Goal: Information Seeking & Learning: Learn about a topic

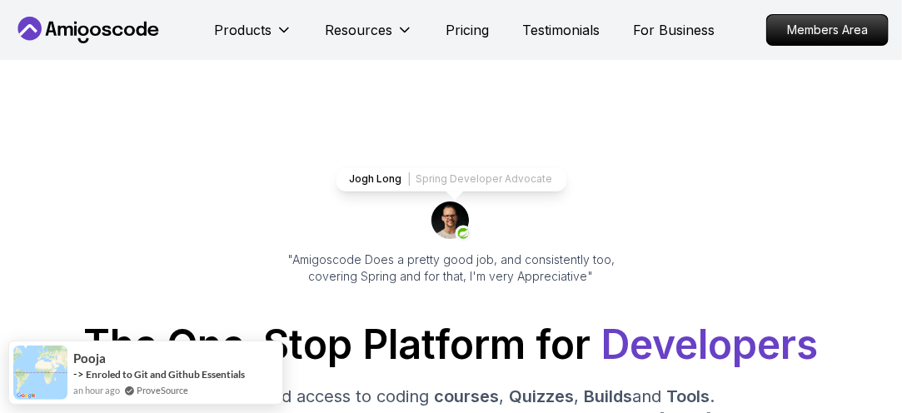
click at [105, 21] on icon at bounding box center [88, 30] width 150 height 27
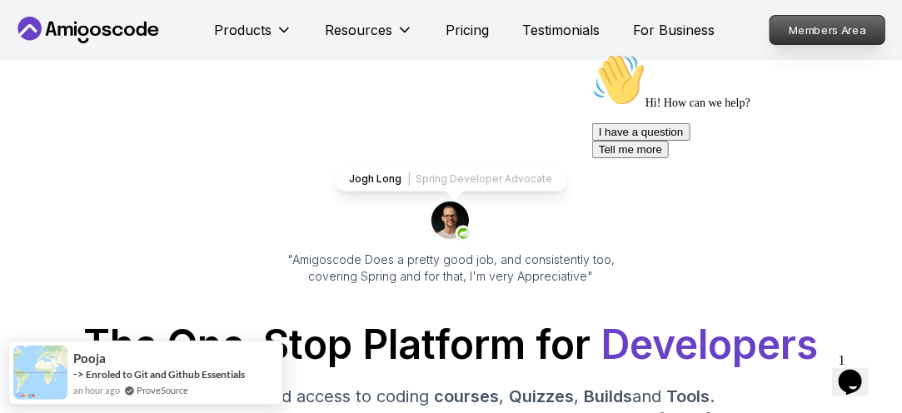
click at [805, 35] on p "Members Area" at bounding box center [827, 30] width 115 height 28
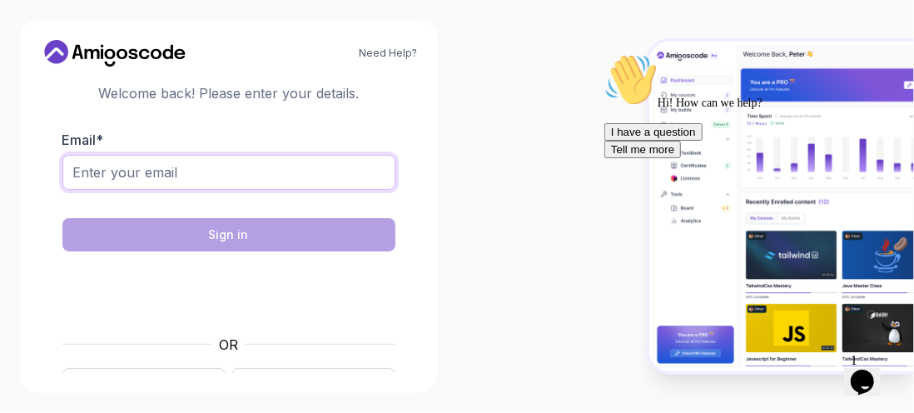
click at [320, 158] on input "Email *" at bounding box center [228, 172] width 333 height 35
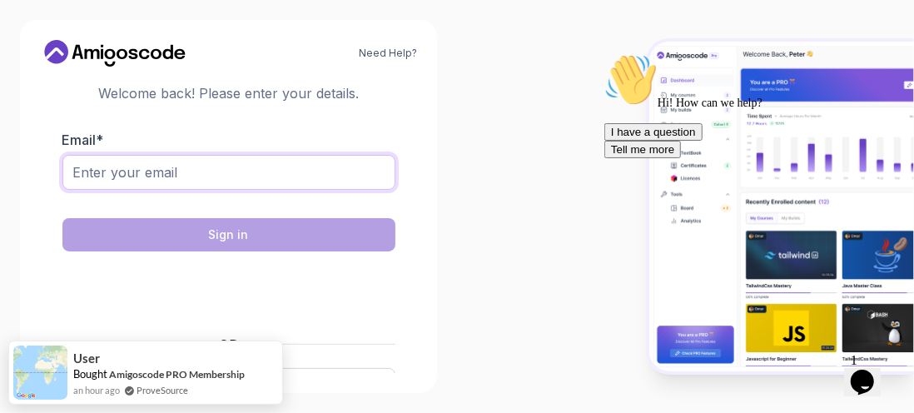
type input "ar_332@outlook.com"
click at [218, 169] on input "ar_332@outlook.com" at bounding box center [228, 172] width 333 height 35
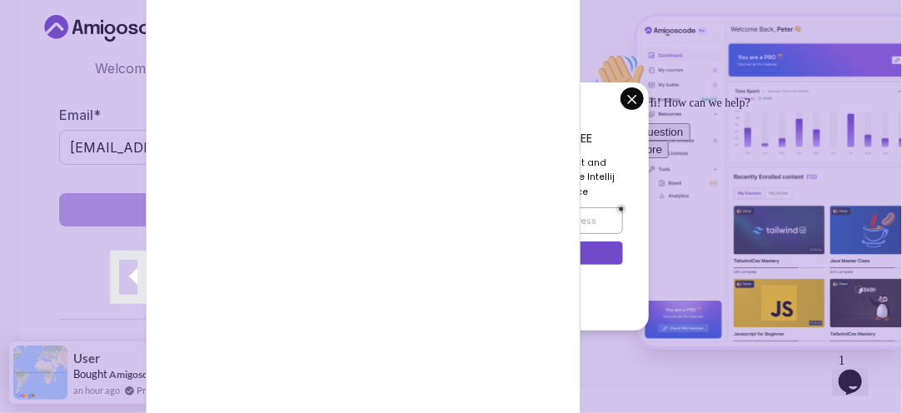
scroll to position [27, 0]
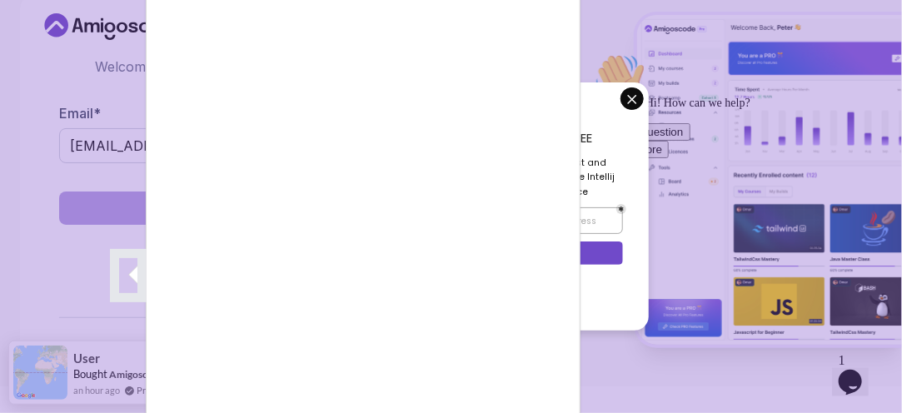
click at [637, 95] on div at bounding box center [451, 206] width 902 height 413
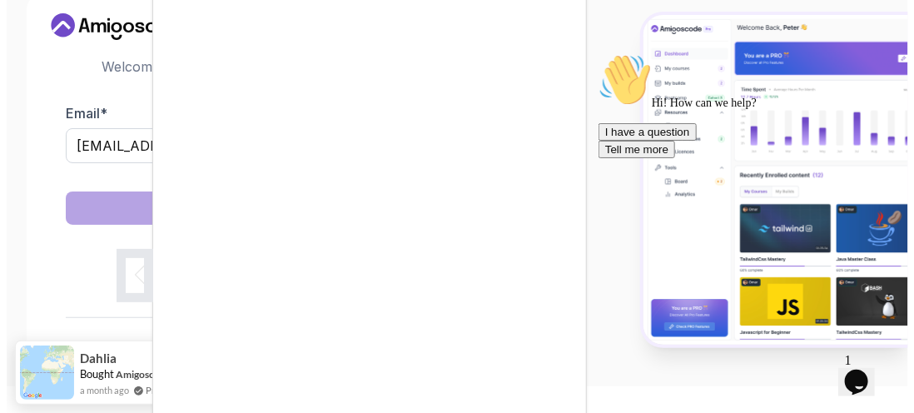
scroll to position [0, 0]
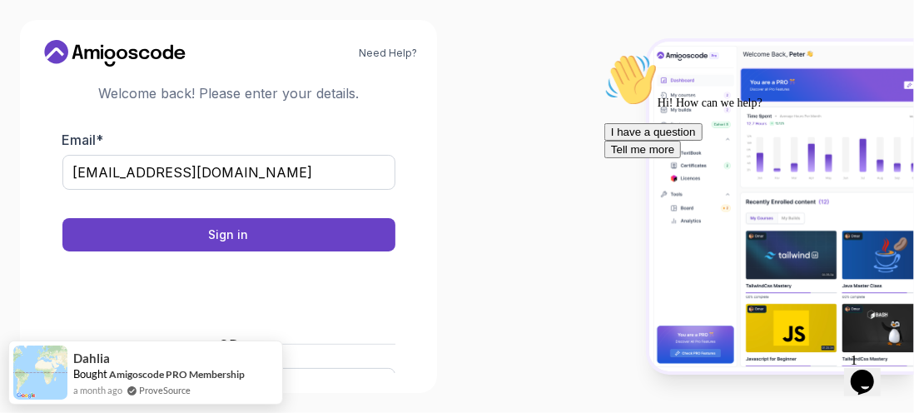
click at [317, 251] on form "Email * ar_332@outlook.com Sign in OR Google Github" at bounding box center [228, 268] width 333 height 277
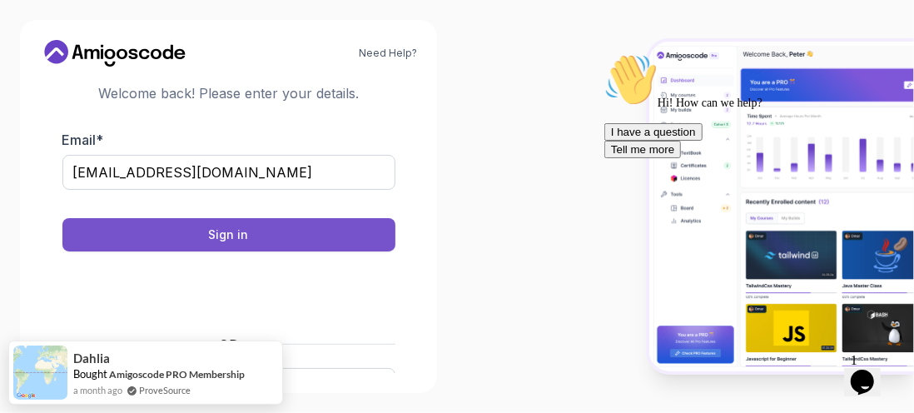
click at [309, 234] on button "Sign in" at bounding box center [228, 234] width 333 height 33
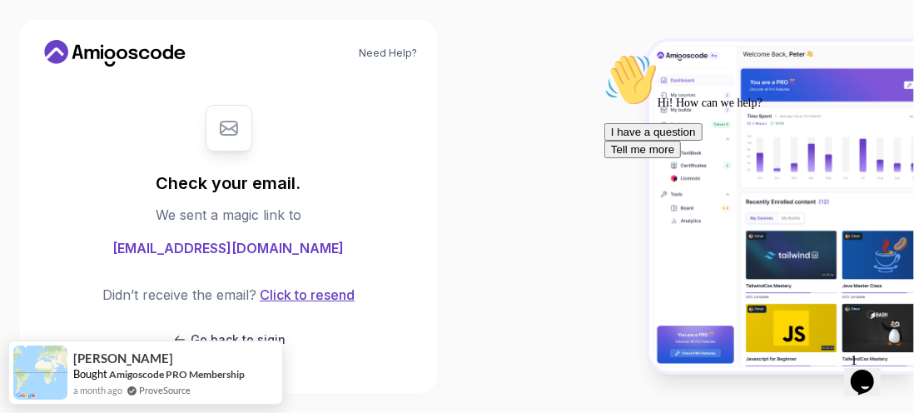
click at [319, 296] on button "Click to resend" at bounding box center [306, 295] width 98 height 20
click at [305, 291] on button "Click to resend" at bounding box center [306, 295] width 98 height 20
click at [137, 56] on icon at bounding box center [133, 54] width 9 height 10
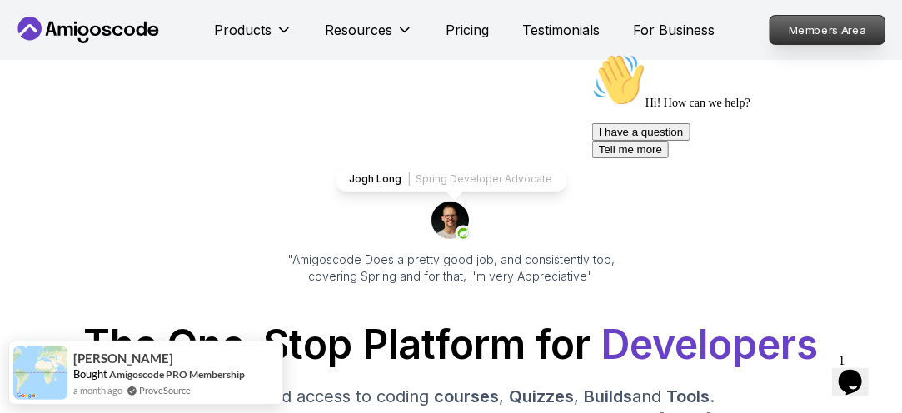
click at [844, 22] on p "Members Area" at bounding box center [827, 30] width 115 height 28
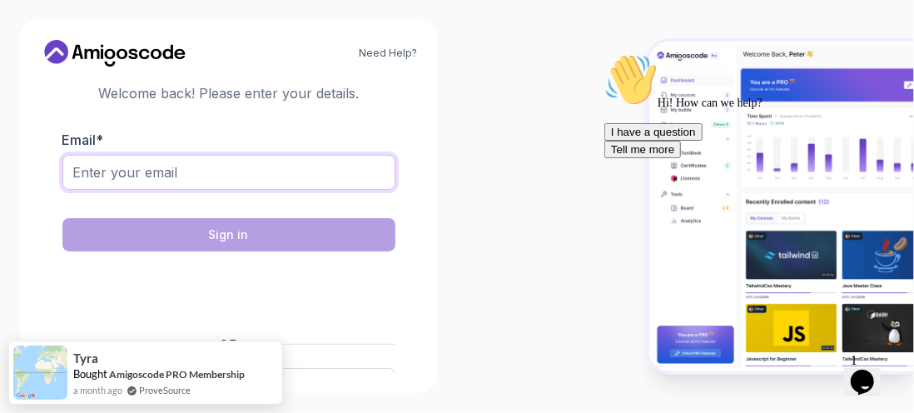
click at [96, 182] on input "Email *" at bounding box center [228, 172] width 333 height 35
type input "ar_332@outlook.com"
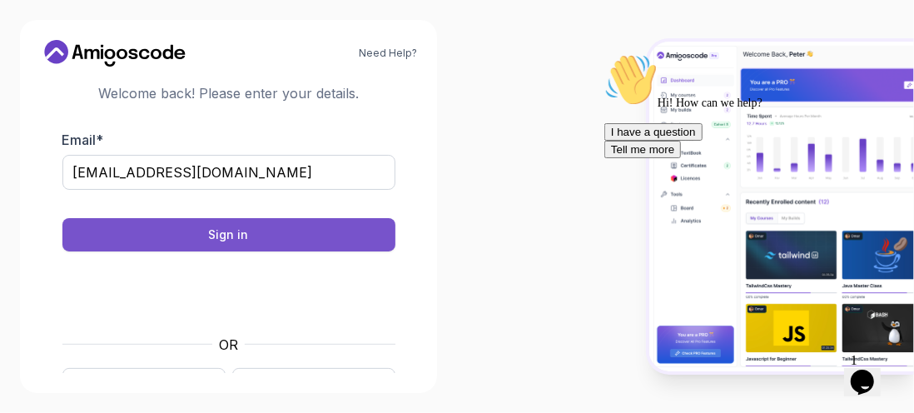
click at [212, 234] on div "Sign in" at bounding box center [229, 235] width 40 height 17
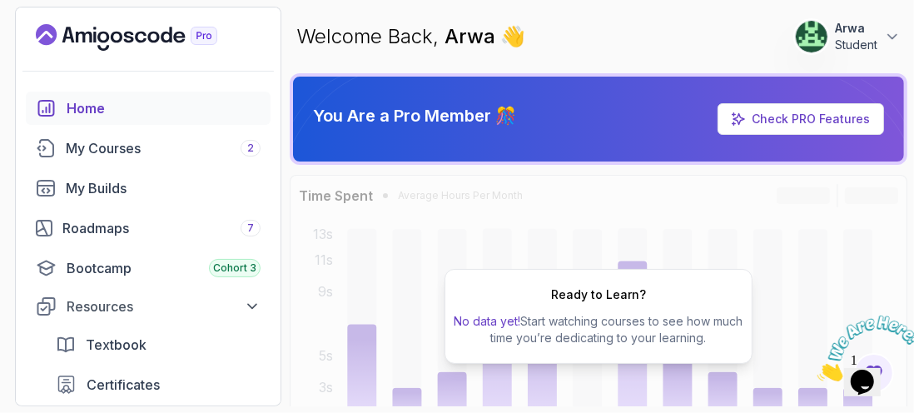
click at [862, 371] on img at bounding box center [868, 348] width 103 height 66
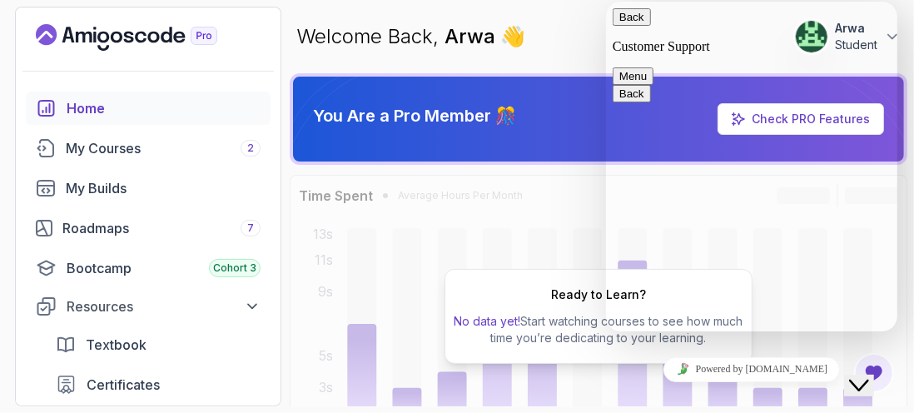
click at [653, 67] on button "Menu" at bounding box center [632, 75] width 41 height 17
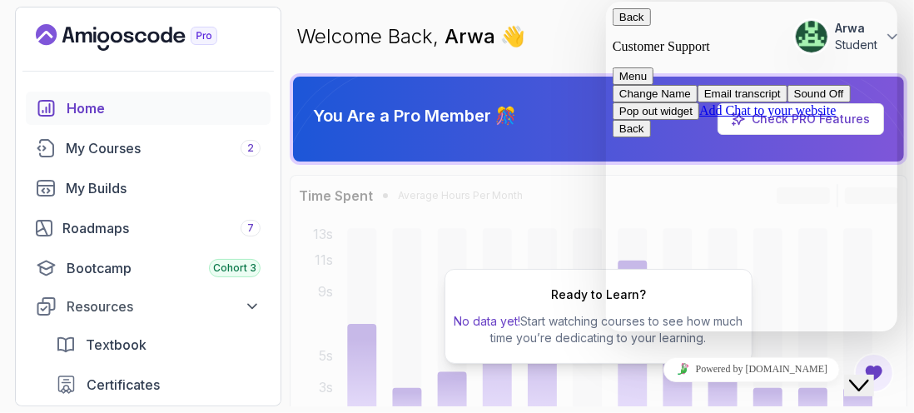
click at [555, 2] on section "229 Points Arwa Student Home My Courses 2 My Builds Roadmaps 7 Bootcamp Cohort …" at bounding box center [457, 206] width 914 height 413
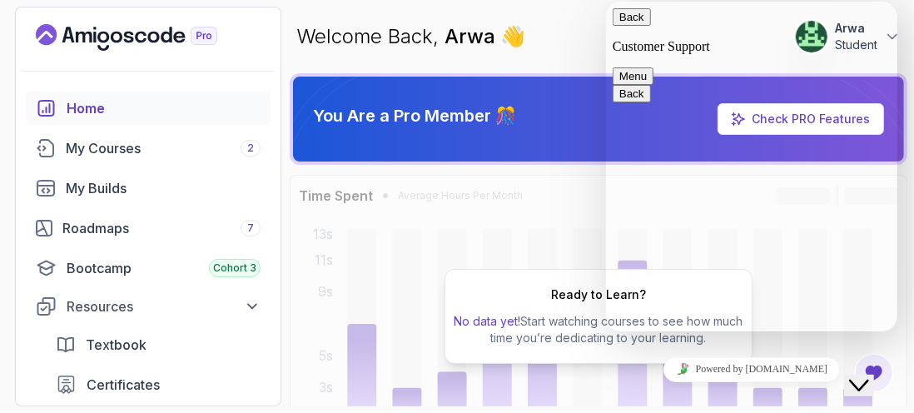
click at [630, 26] on button "Back" at bounding box center [631, 16] width 38 height 17
click at [517, 177] on div "Ready to Learn? No data yet! Start watching courses to see how much time you’re…" at bounding box center [599, 316] width 618 height 283
click at [859, 375] on icon "Close Chat This icon closes the chat window." at bounding box center [859, 385] width 20 height 20
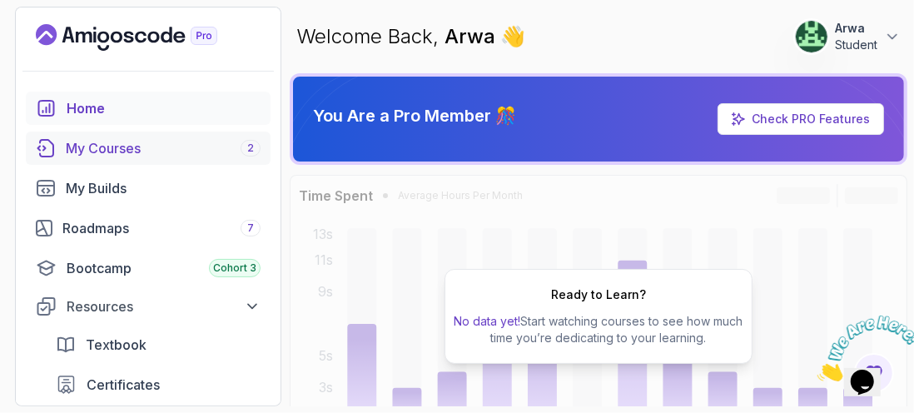
click at [119, 152] on div "My Courses 2" at bounding box center [163, 148] width 195 height 20
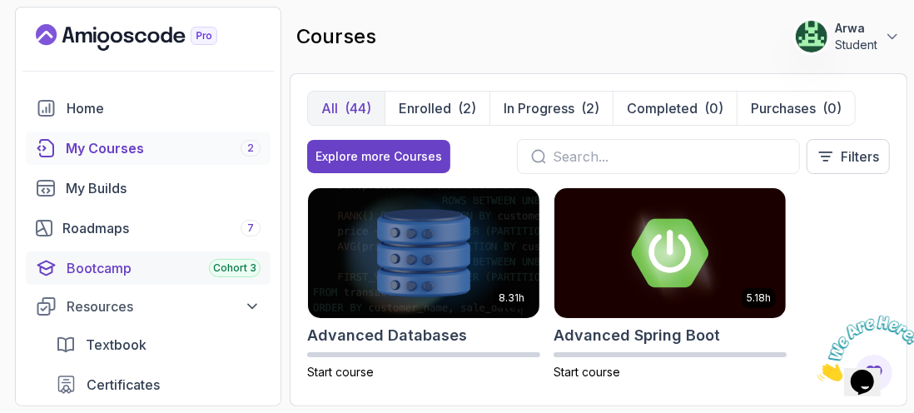
click at [237, 266] on span "Cohort 3" at bounding box center [234, 268] width 43 height 13
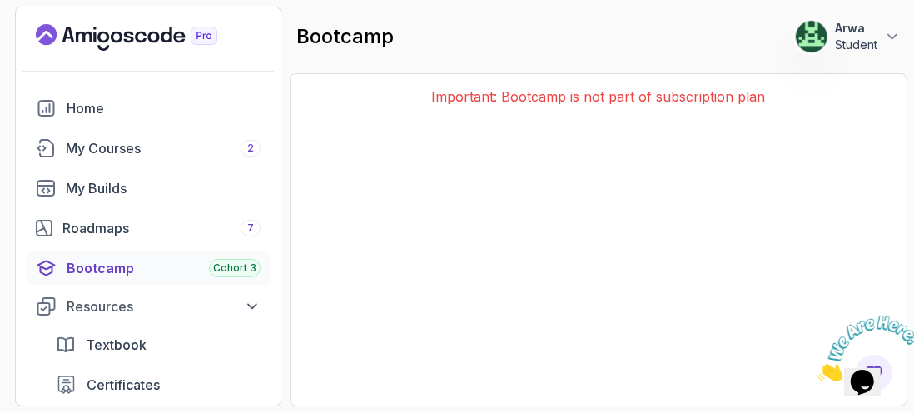
click at [817, 369] on icon "Close" at bounding box center [817, 376] width 0 height 14
click at [767, 72] on main "bootcamp 229 Points Arwa Student You're Part of Cohort 3 Your submission is in …" at bounding box center [599, 207] width 618 height 400
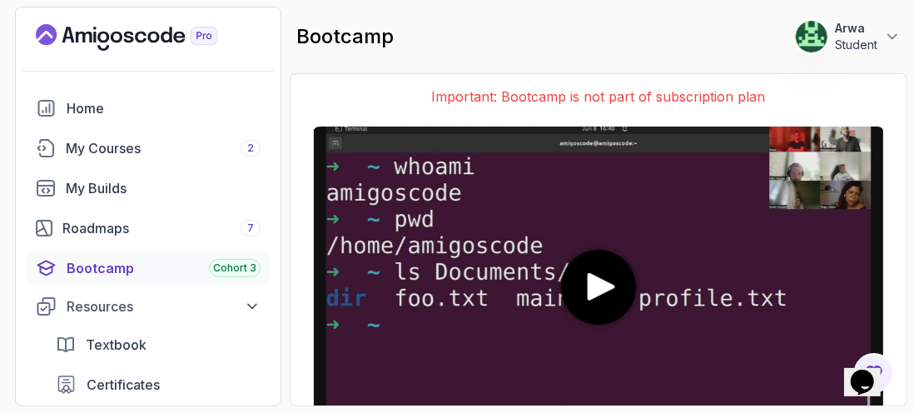
click at [510, 276] on video at bounding box center [599, 287] width 570 height 321
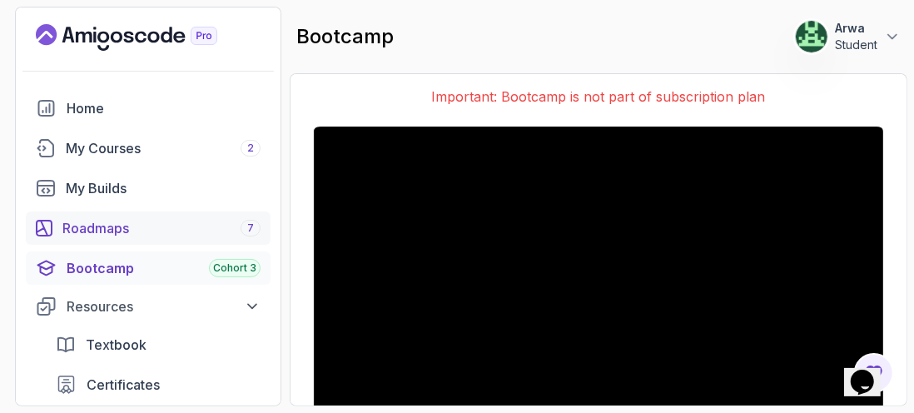
click at [87, 234] on div "Roadmaps 7" at bounding box center [161, 228] width 198 height 20
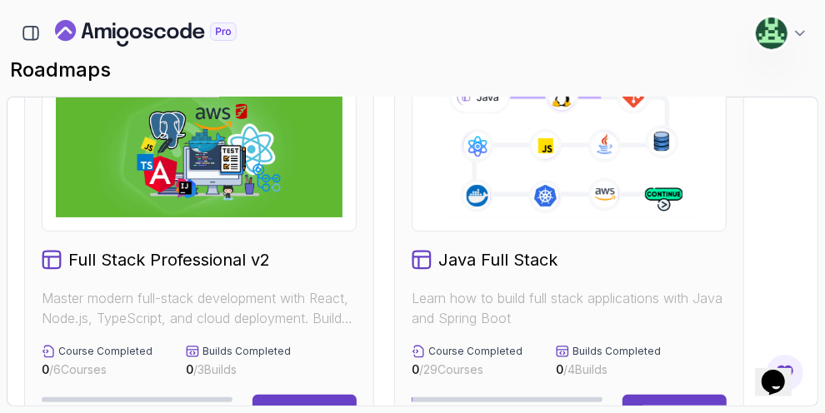
scroll to position [100, 0]
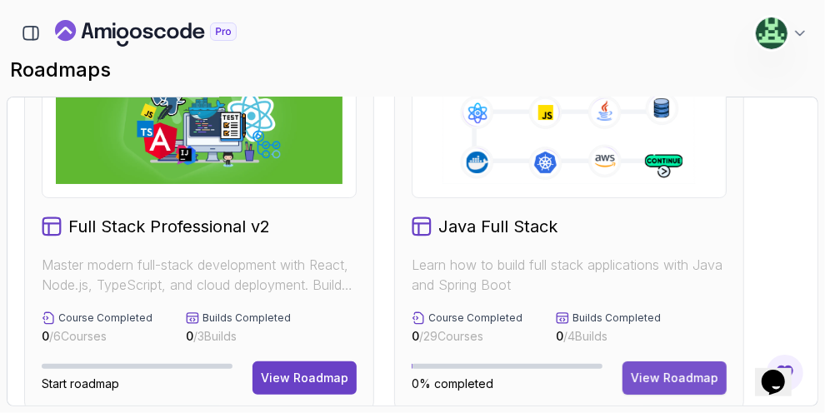
click at [663, 377] on div "View Roadmap" at bounding box center [673, 378] width 87 height 17
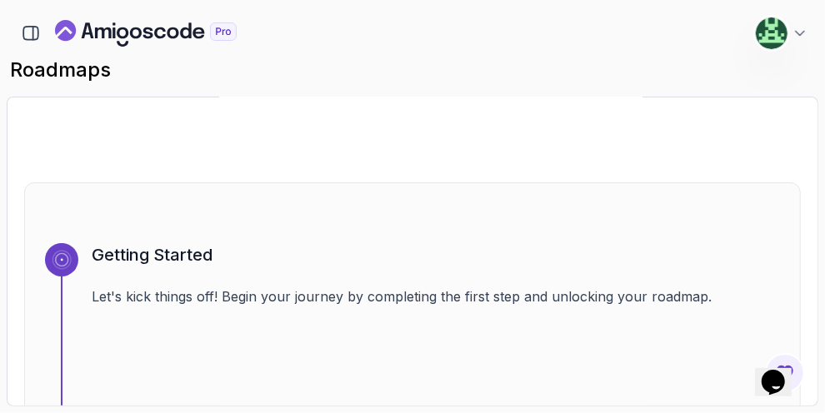
click at [593, 182] on div "Getting Started Let's kick things off! Begin your journey by completing the fir…" at bounding box center [412, 306] width 776 height 248
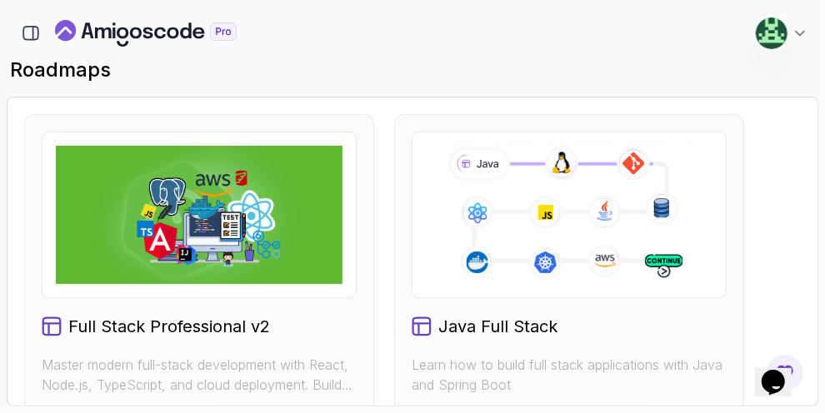
click at [181, 259] on img at bounding box center [199, 215] width 286 height 138
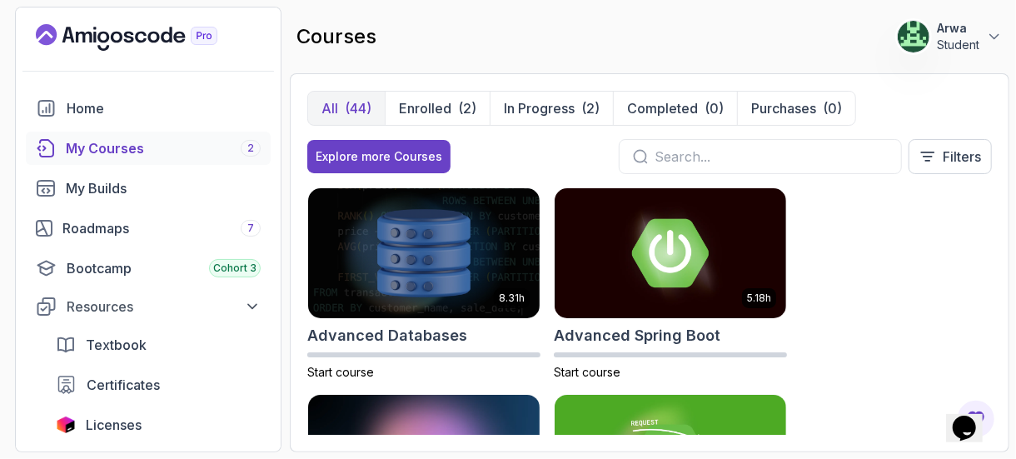
drag, startPoint x: 849, startPoint y: 2, endPoint x: 573, endPoint y: 28, distance: 277.8
click at [573, 28] on div "courses 229 Points Arwa Student" at bounding box center [650, 37] width 720 height 60
click at [399, 106] on p "Enrolled" at bounding box center [425, 108] width 52 height 20
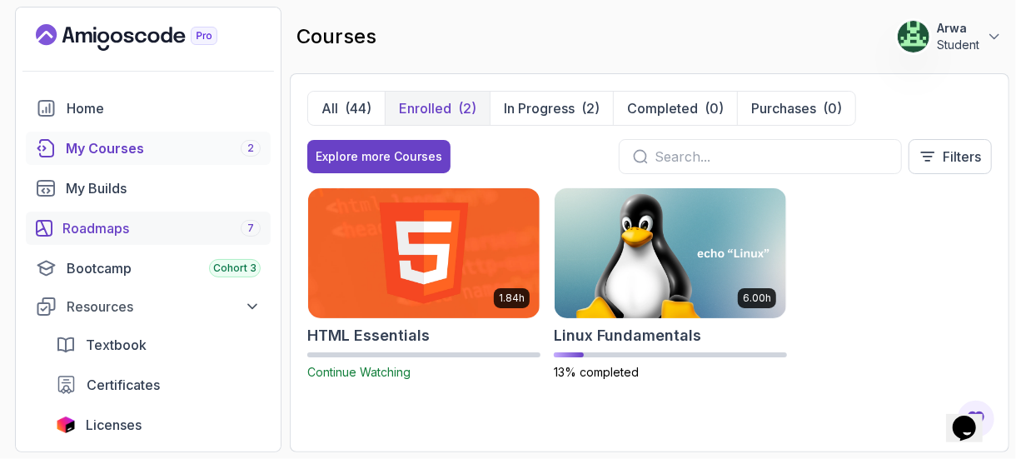
click at [66, 227] on div "Roadmaps 7" at bounding box center [161, 228] width 198 height 20
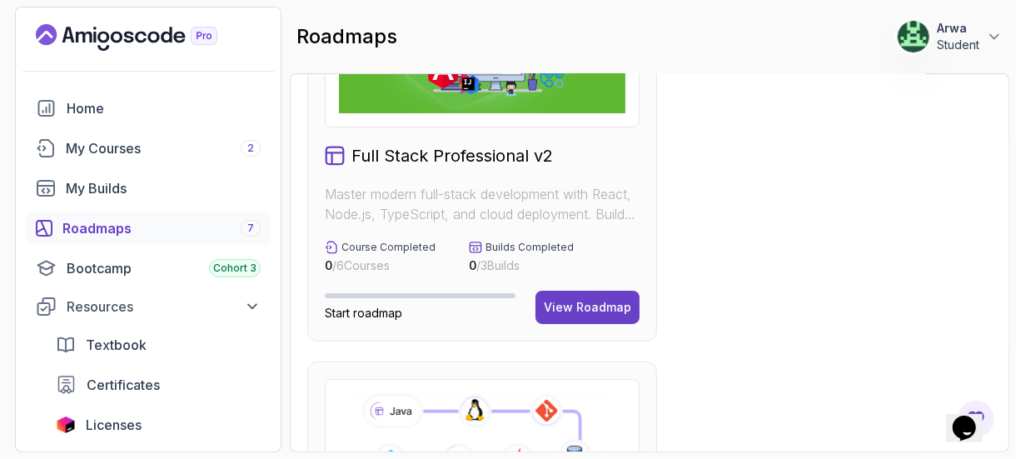
scroll to position [111, 0]
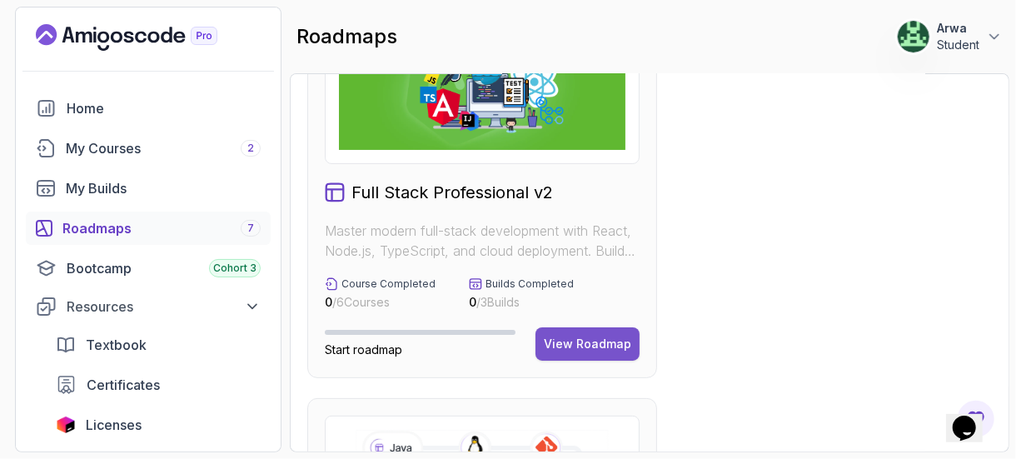
click at [585, 342] on div "View Roadmap" at bounding box center [587, 344] width 87 height 17
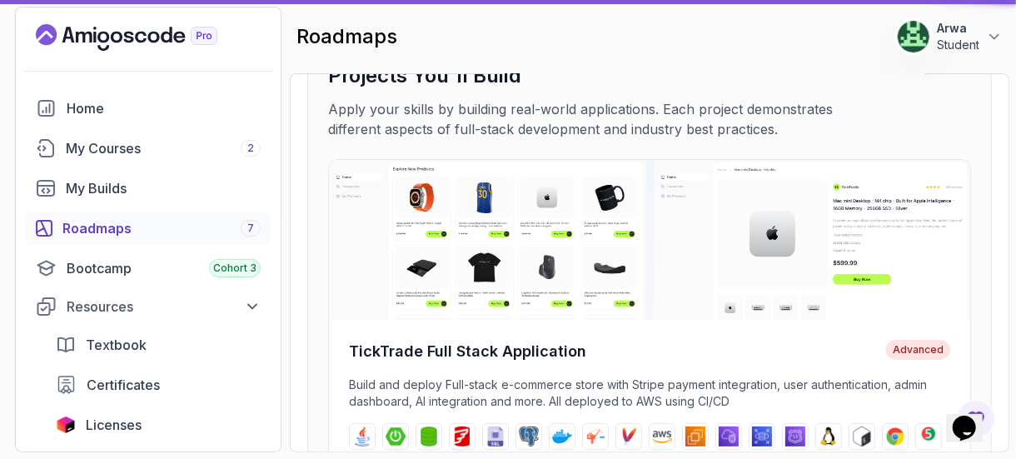
scroll to position [16, 0]
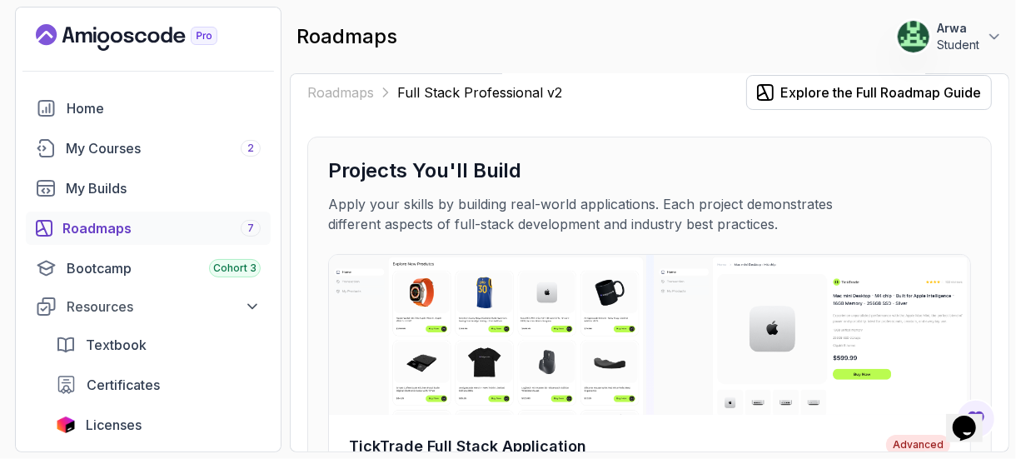
click at [863, 159] on h3 "Projects You'll Build" at bounding box center [649, 170] width 643 height 27
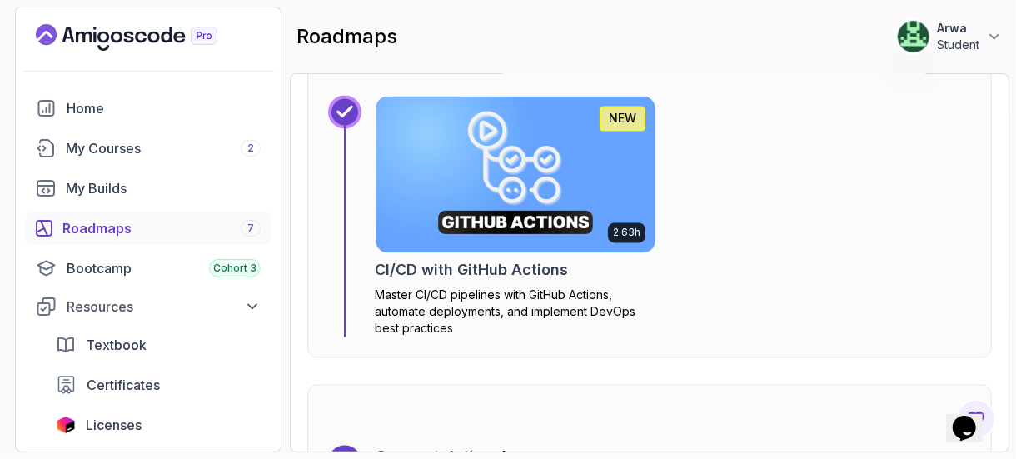
scroll to position [4939, 0]
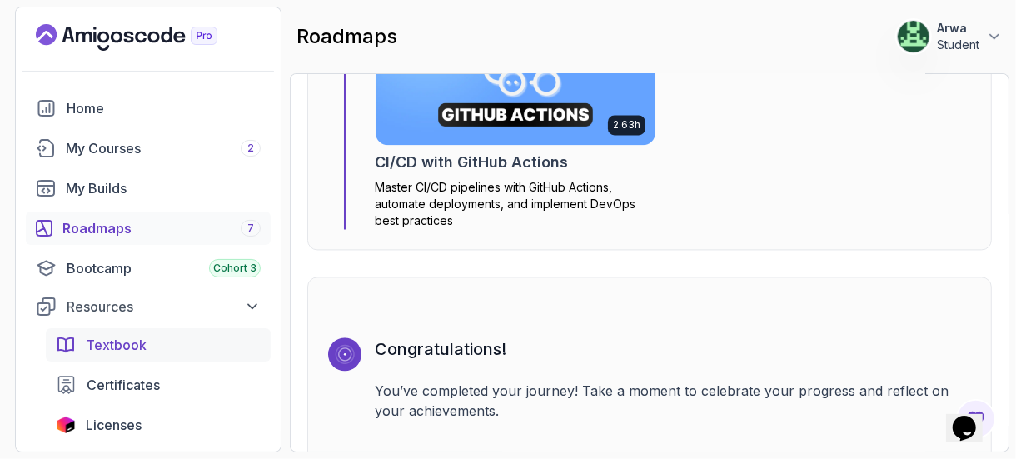
click at [124, 336] on span "Textbook" at bounding box center [116, 345] width 61 height 20
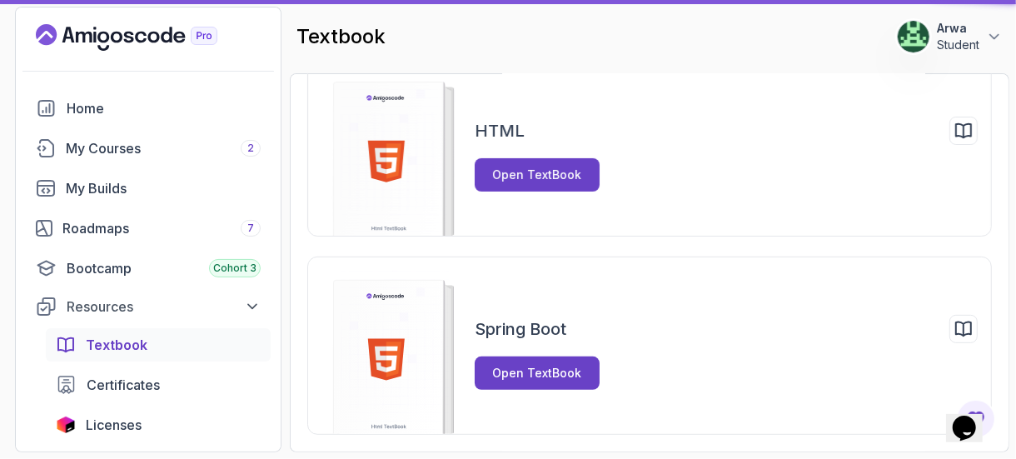
scroll to position [16, 0]
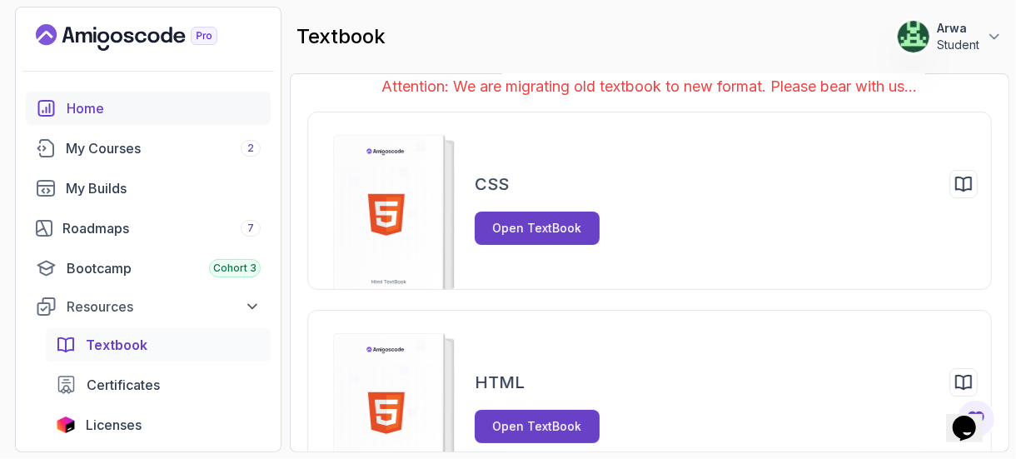
click at [121, 98] on div "Home" at bounding box center [164, 108] width 194 height 20
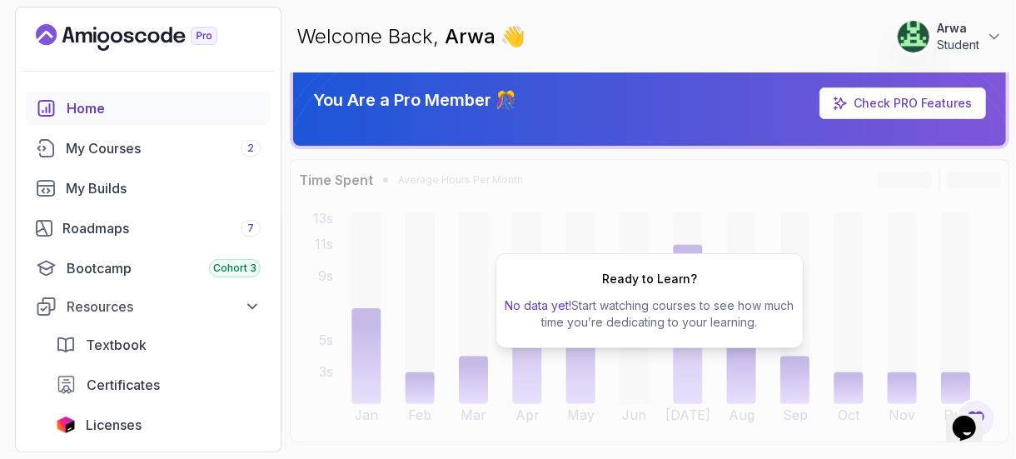
click at [976, 36] on p "Arwa" at bounding box center [958, 28] width 42 height 17
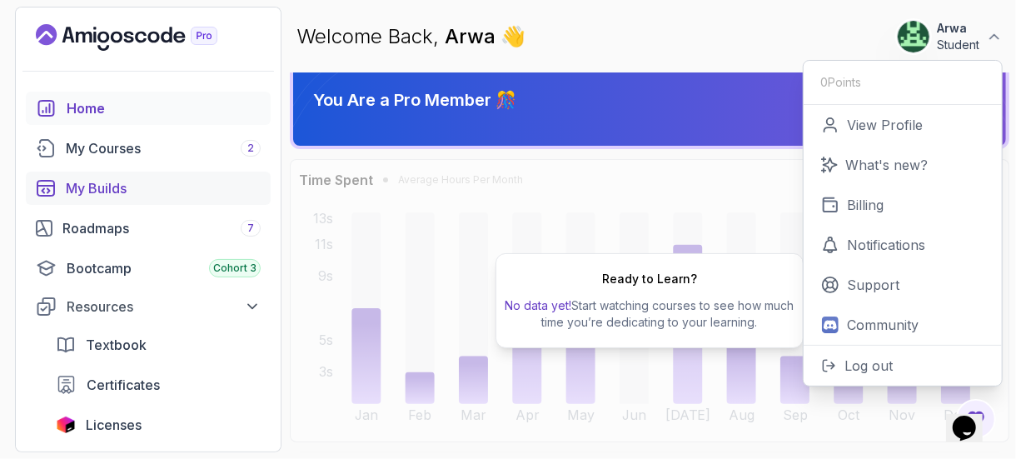
click at [86, 172] on link "My Builds" at bounding box center [148, 188] width 245 height 33
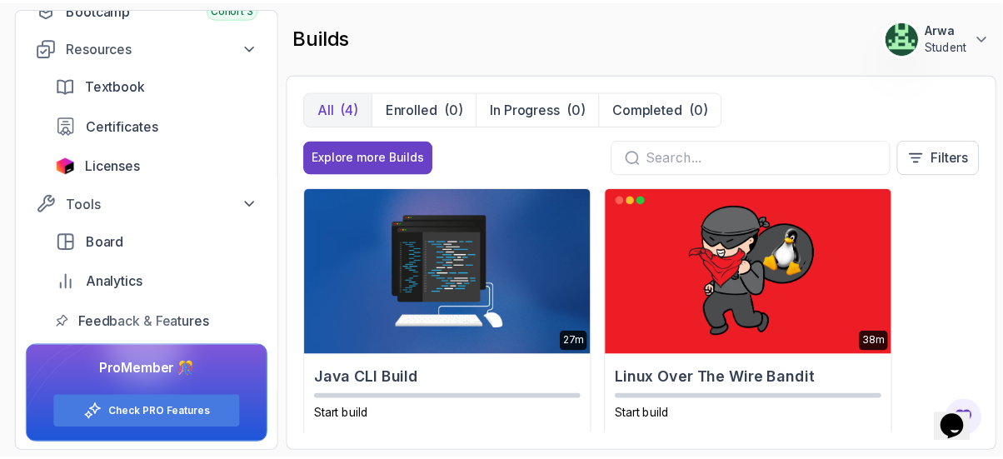
scroll to position [261, 0]
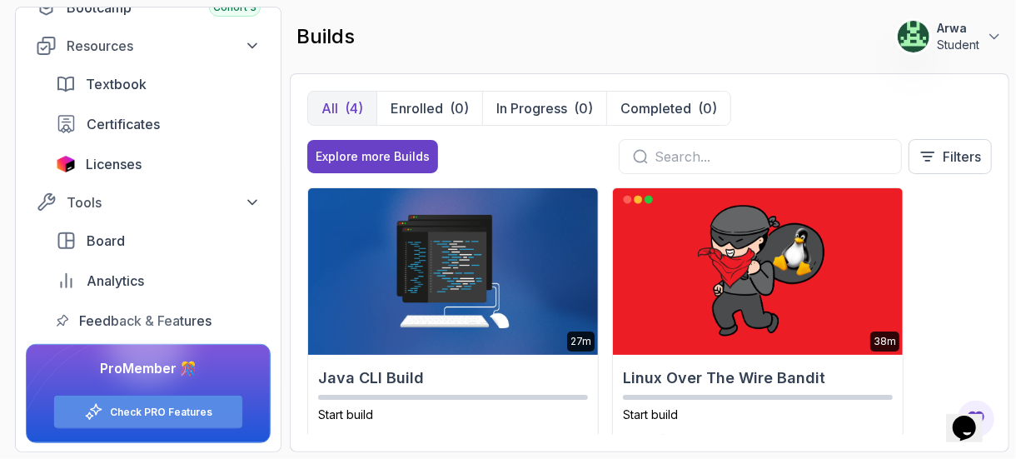
click at [185, 406] on link "Check PRO Features" at bounding box center [161, 412] width 102 height 13
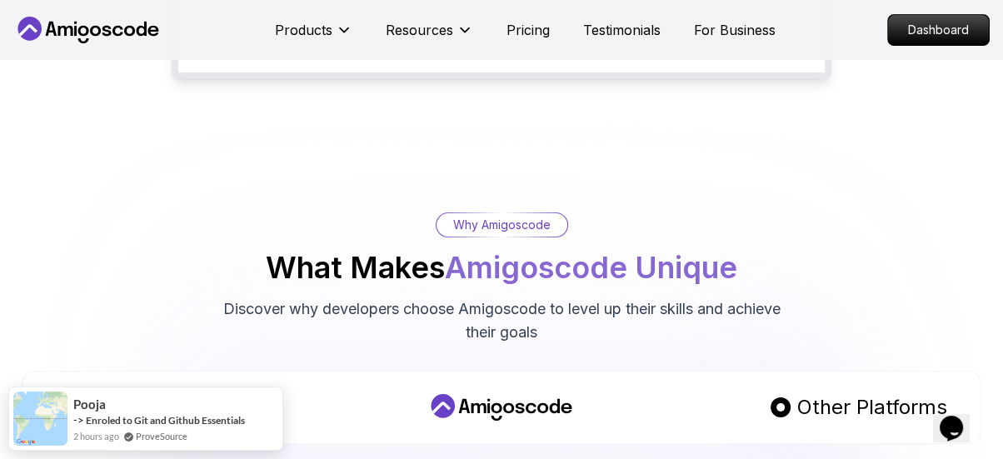
scroll to position [553, 0]
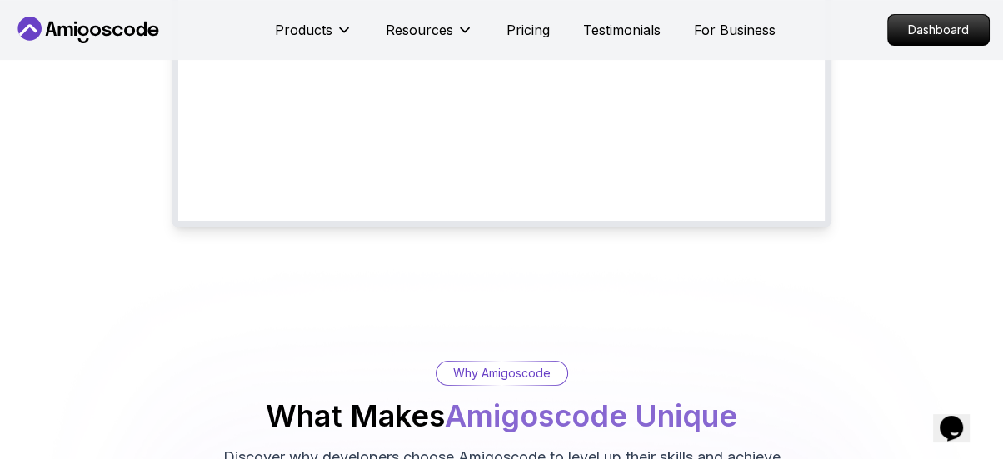
scroll to position [372, 0]
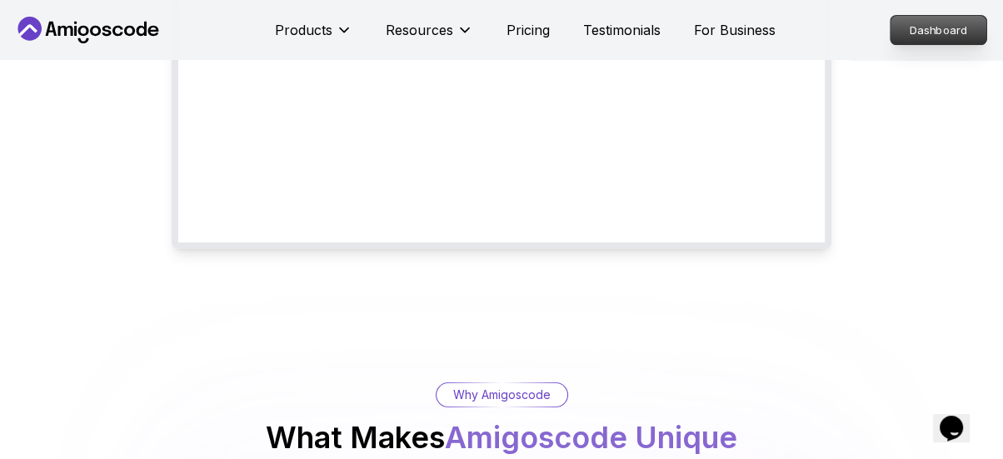
click at [941, 24] on p "Dashboard" at bounding box center [938, 30] width 96 height 28
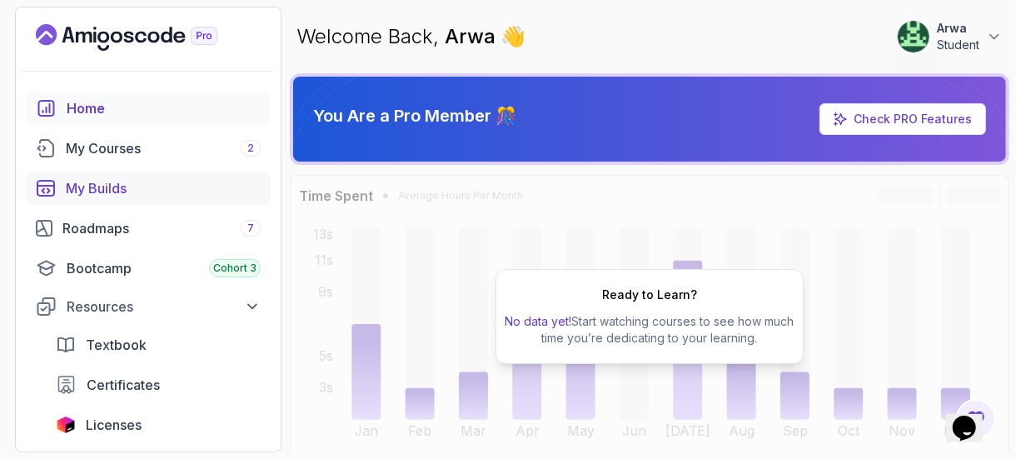
click at [57, 187] on link "My Builds" at bounding box center [148, 188] width 245 height 33
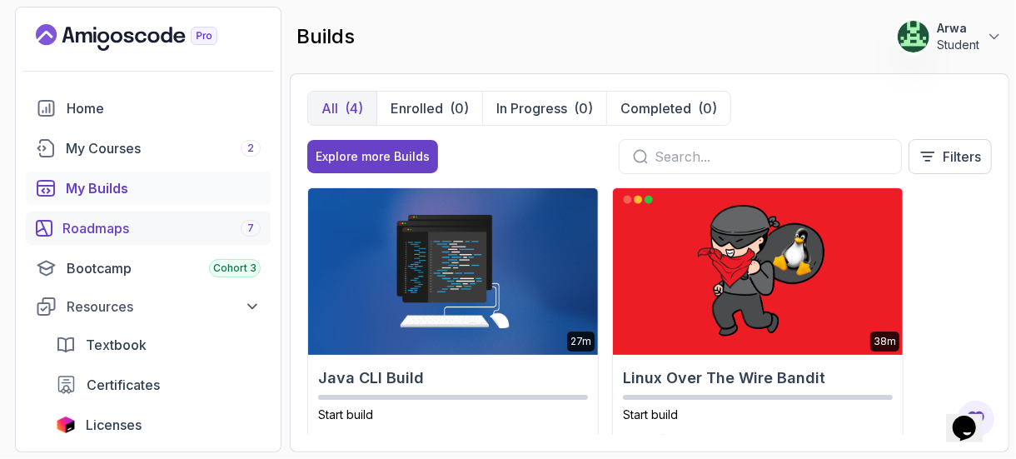
click at [83, 225] on div "Roadmaps 7" at bounding box center [161, 228] width 198 height 20
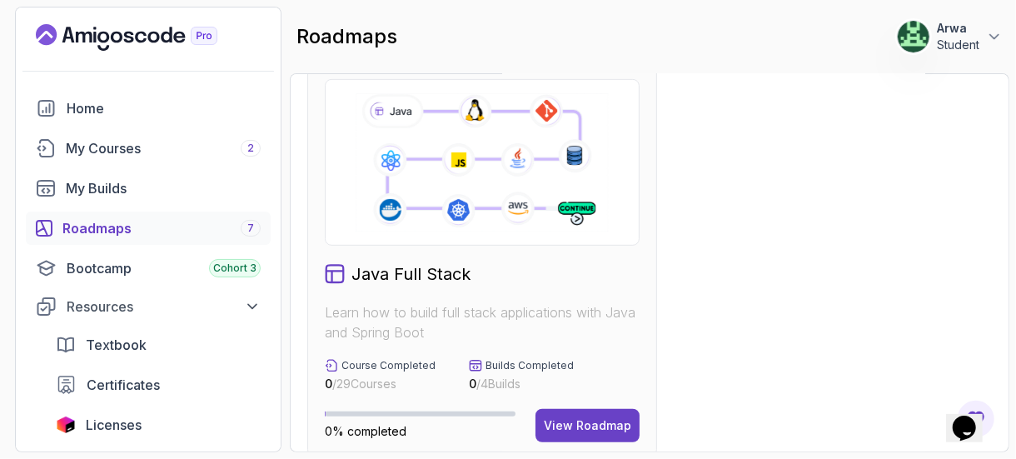
scroll to position [444, 0]
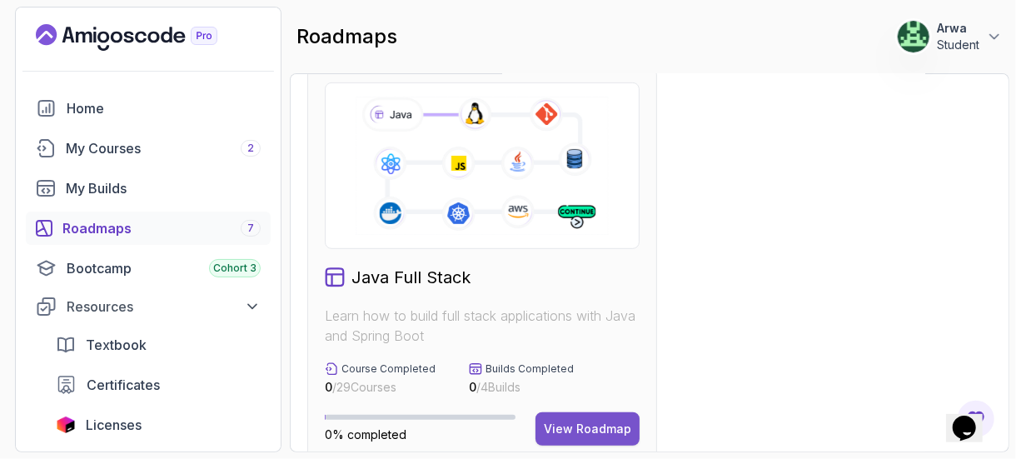
click at [596, 436] on button "View Roadmap" at bounding box center [588, 428] width 104 height 33
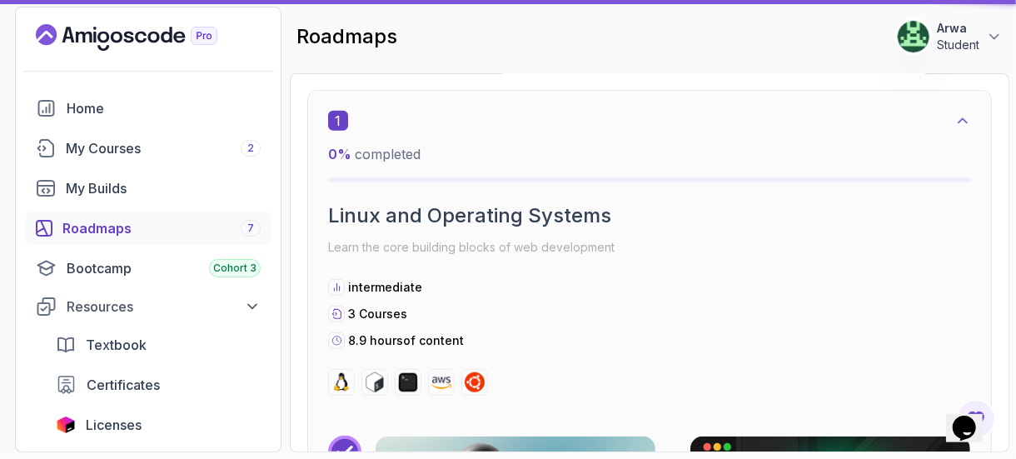
scroll to position [16, 0]
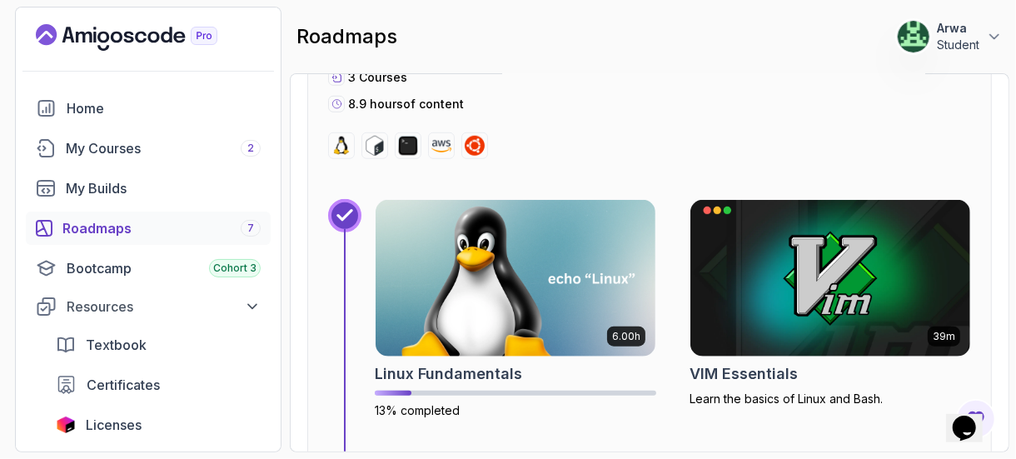
scroll to position [682, 0]
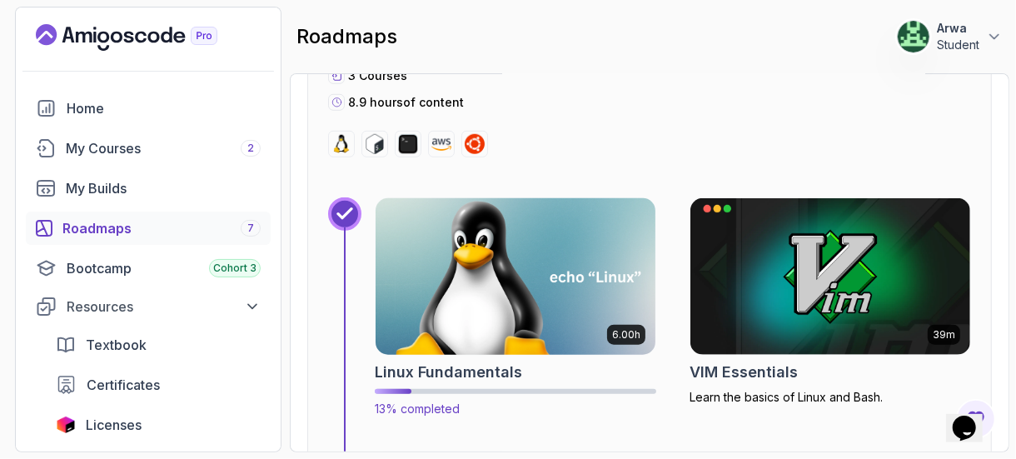
click at [463, 335] on img at bounding box center [516, 276] width 294 height 165
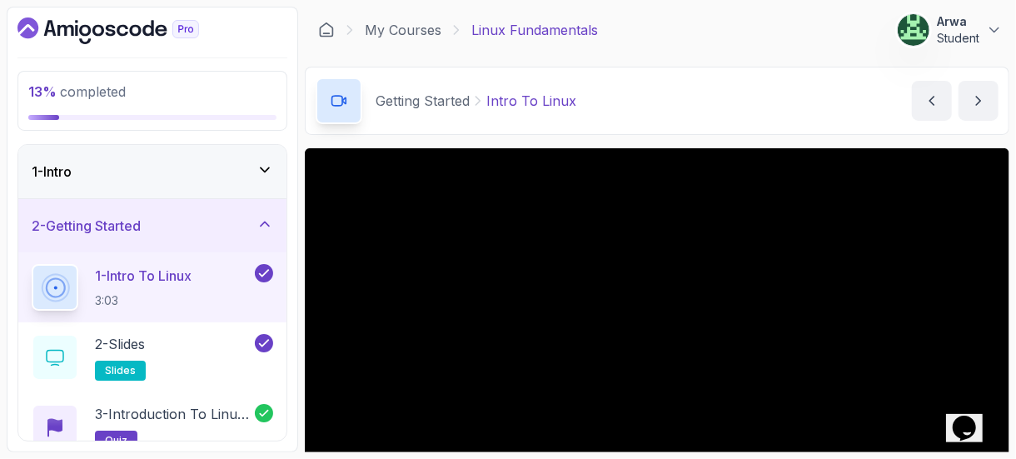
click at [802, 127] on div "Getting Started Intro To Linux Intro To Linux by nelson" at bounding box center [657, 101] width 705 height 68
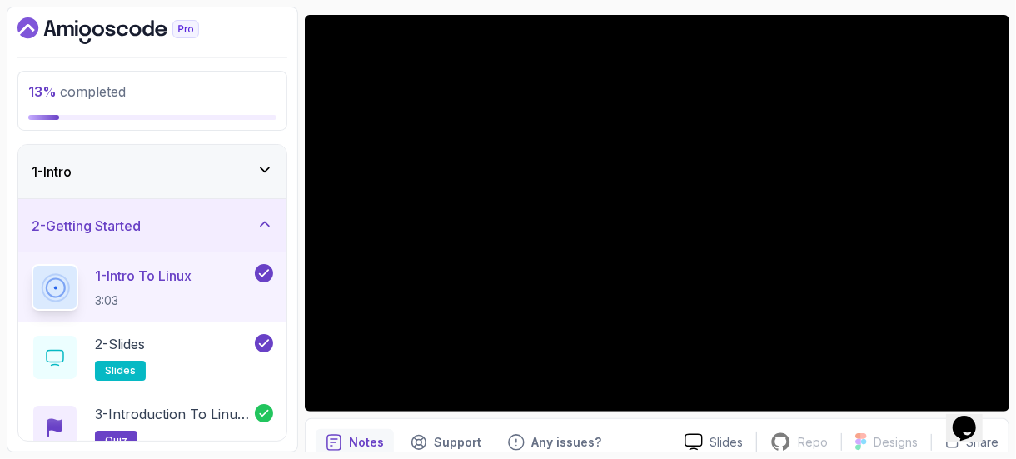
scroll to position [207, 0]
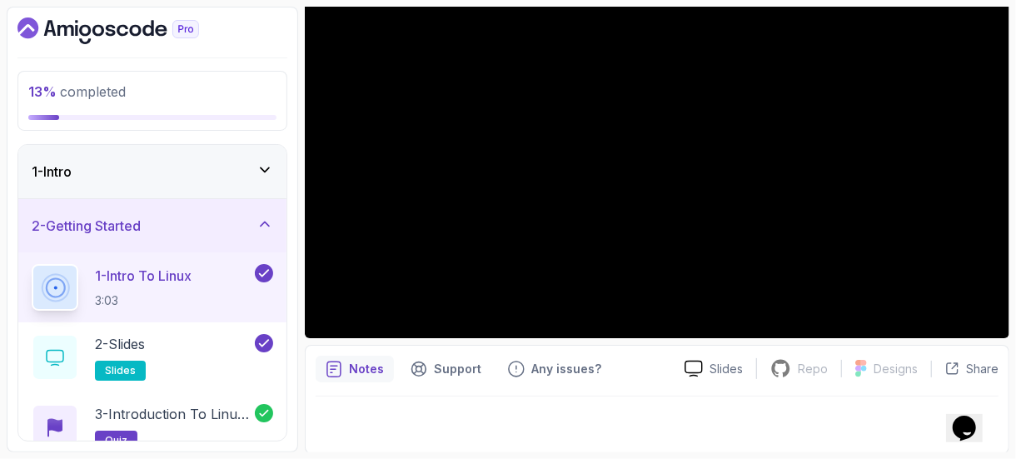
click at [300, 405] on div "13 % completed 1 - Intro 2 - Getting Started 1 - Intro To Linux 3:03 2 - Slides…" at bounding box center [508, 230] width 1003 height 446
click at [273, 377] on div "2 - Slides slides" at bounding box center [152, 357] width 268 height 70
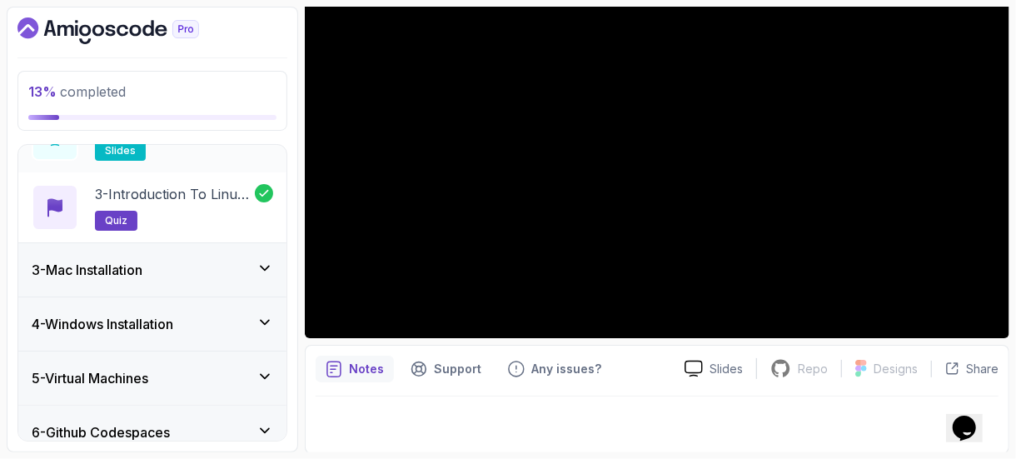
scroll to position [222, 0]
click at [161, 330] on div "4 - Windows Installation" at bounding box center [152, 322] width 268 height 53
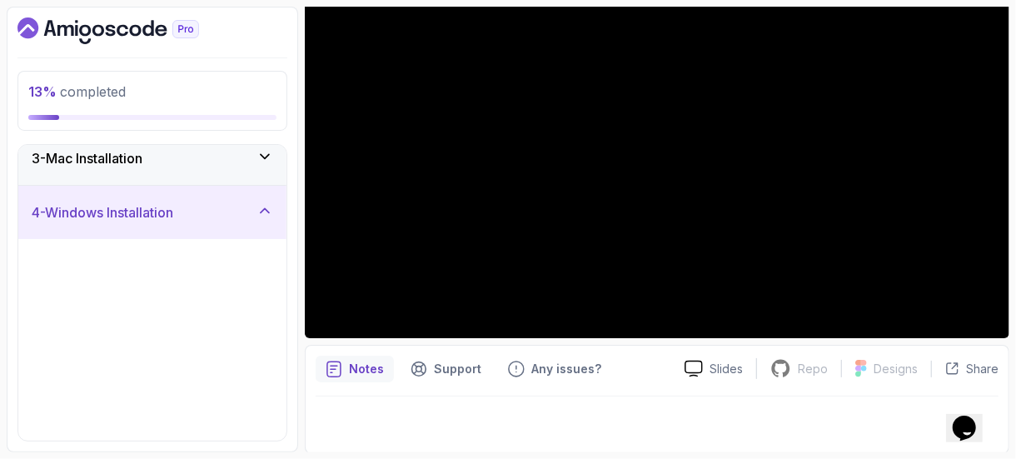
scroll to position [117, 0]
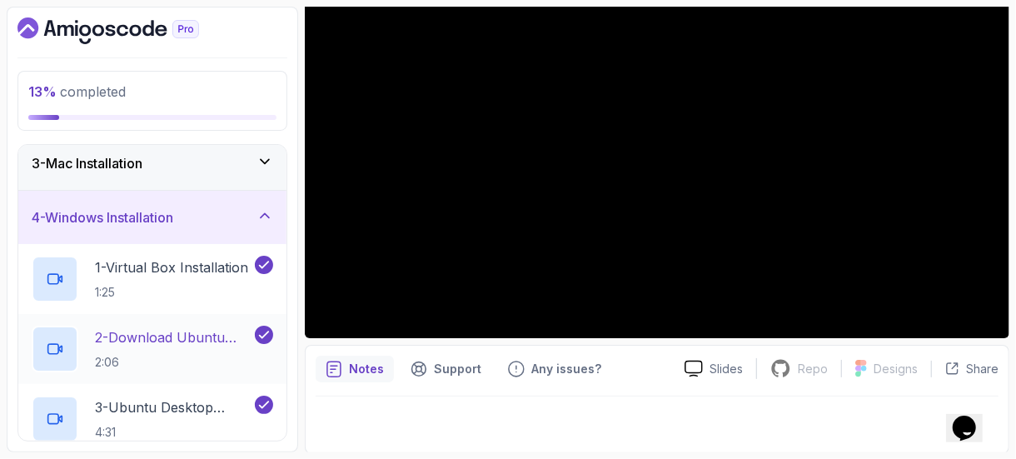
click at [181, 328] on p "2 - Download Ubuntu Desktop" at bounding box center [173, 337] width 157 height 20
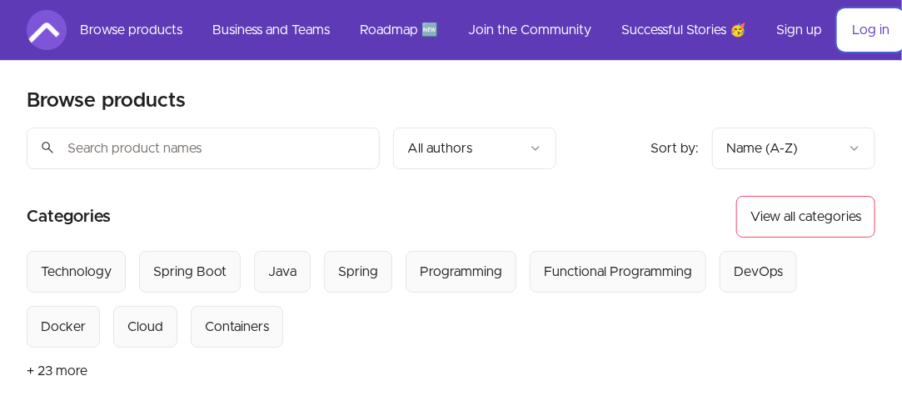
click at [859, 42] on link "Log in" at bounding box center [871, 30] width 64 height 40
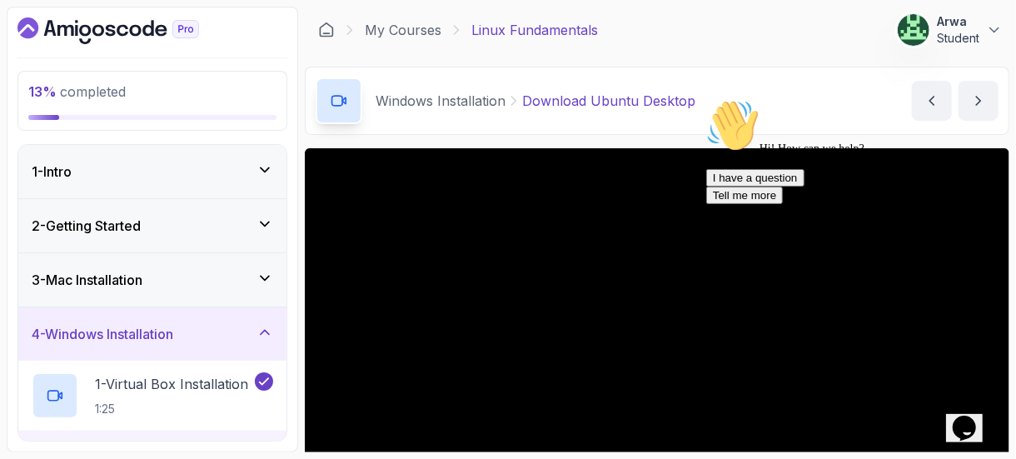
scroll to position [207, 0]
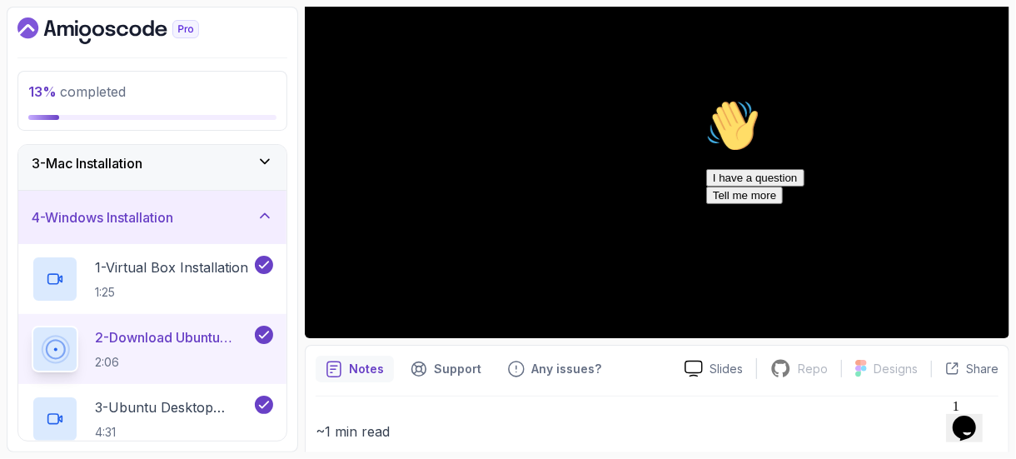
drag, startPoint x: 1014, startPoint y: 140, endPoint x: 1014, endPoint y: 213, distance: 73.3
click at [1014, 213] on section "13 % completed 1 - Intro 2 - Getting Started 3 - Mac Installation 4 - Windows I…" at bounding box center [508, 229] width 1016 height 459
click at [1012, 371] on section "13 % completed 1 - Intro 2 - Getting Started 3 - Mac Installation 4 - Windows I…" at bounding box center [508, 229] width 1016 height 459
click at [820, 152] on div "Hi! How can we help? I have a question Tell me more" at bounding box center [855, 150] width 300 height 105
click at [790, 173] on div "Hi! How can we help? I have a question Tell me more" at bounding box center [855, 150] width 300 height 105
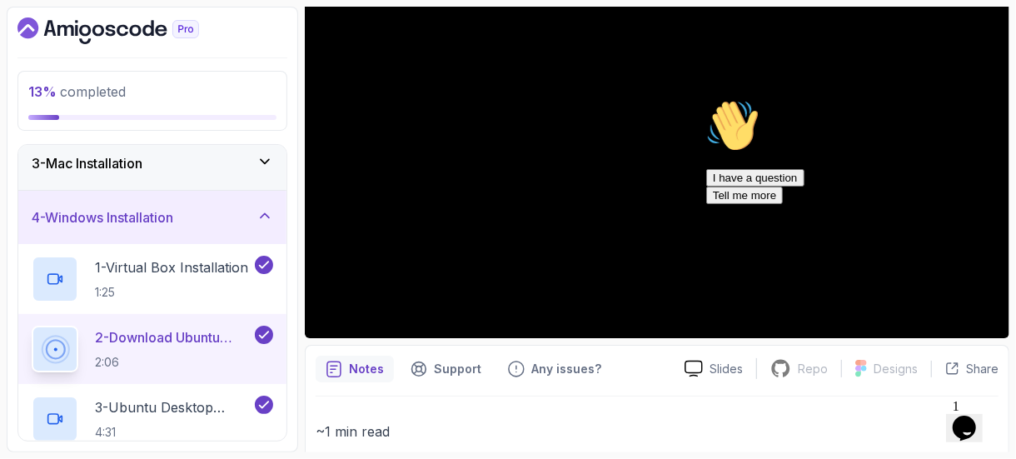
click at [816, 143] on div "Hi! How can we help? I have a question Tell me more" at bounding box center [855, 150] width 300 height 105
click at [986, 98] on div "Chat attention grabber" at bounding box center [855, 98] width 300 height 0
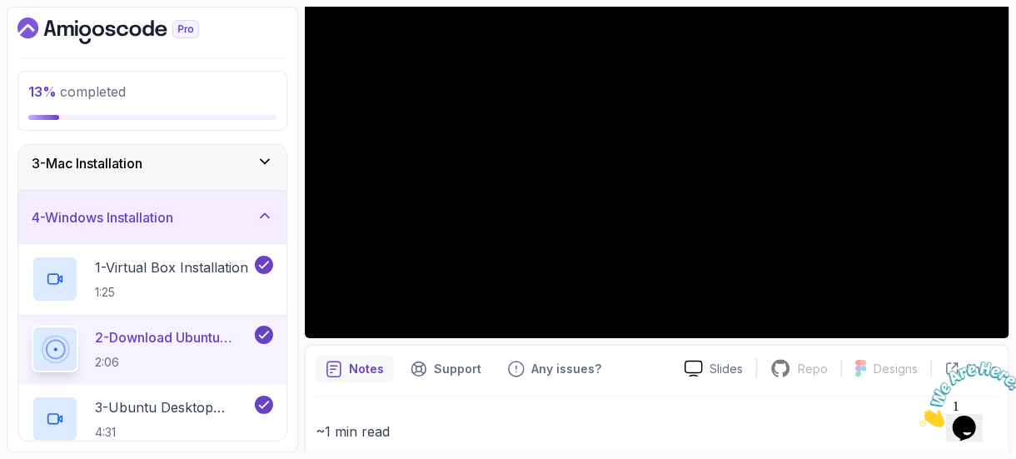
click at [919, 415] on icon "Close" at bounding box center [919, 422] width 0 height 14
